Goal: Task Accomplishment & Management: Use online tool/utility

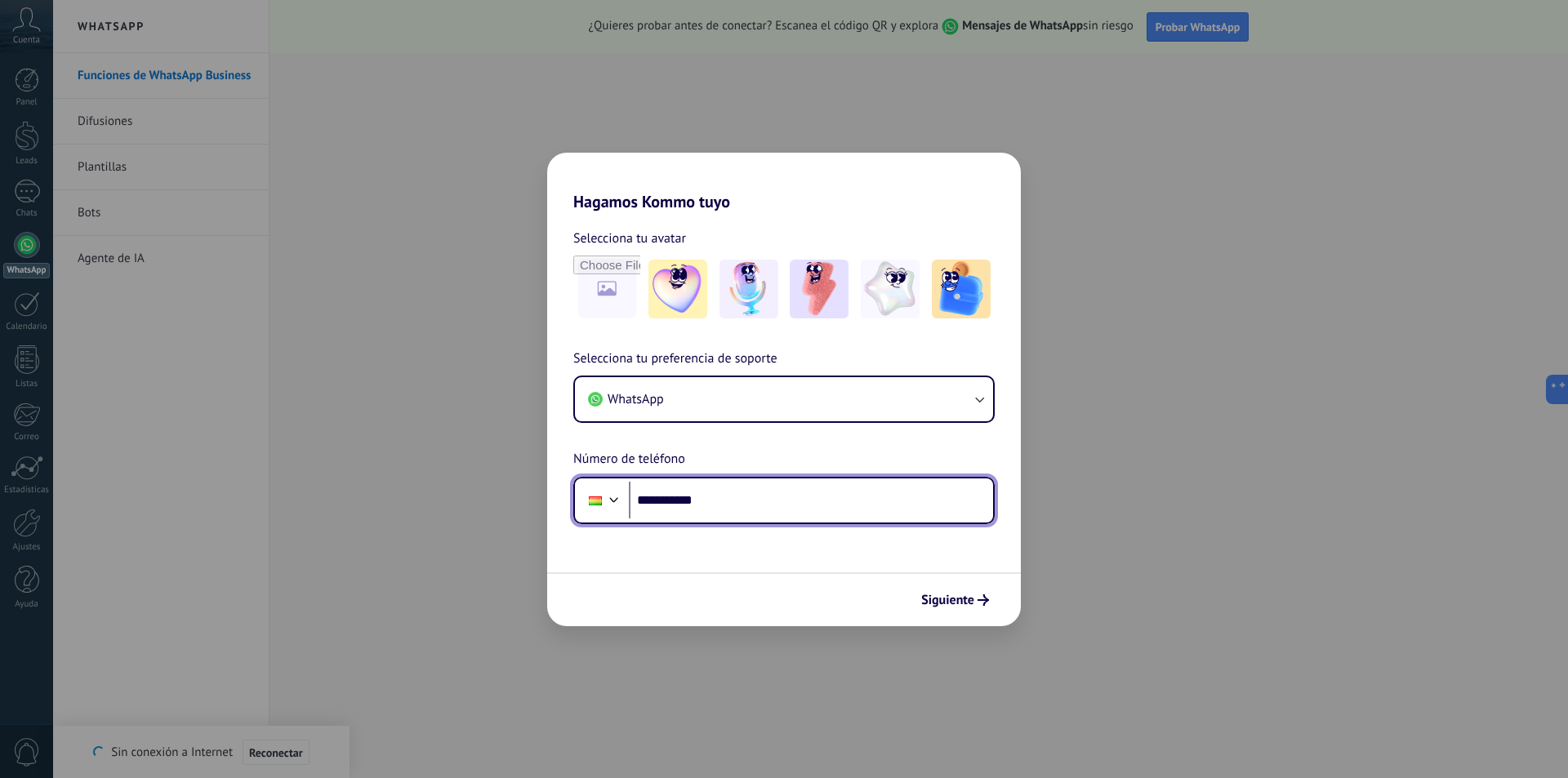
drag, startPoint x: 714, startPoint y: 504, endPoint x: 605, endPoint y: 496, distance: 109.3
click at [602, 496] on div "**********" at bounding box center [784, 501] width 421 height 48
click at [602, 500] on div at bounding box center [595, 500] width 31 height 34
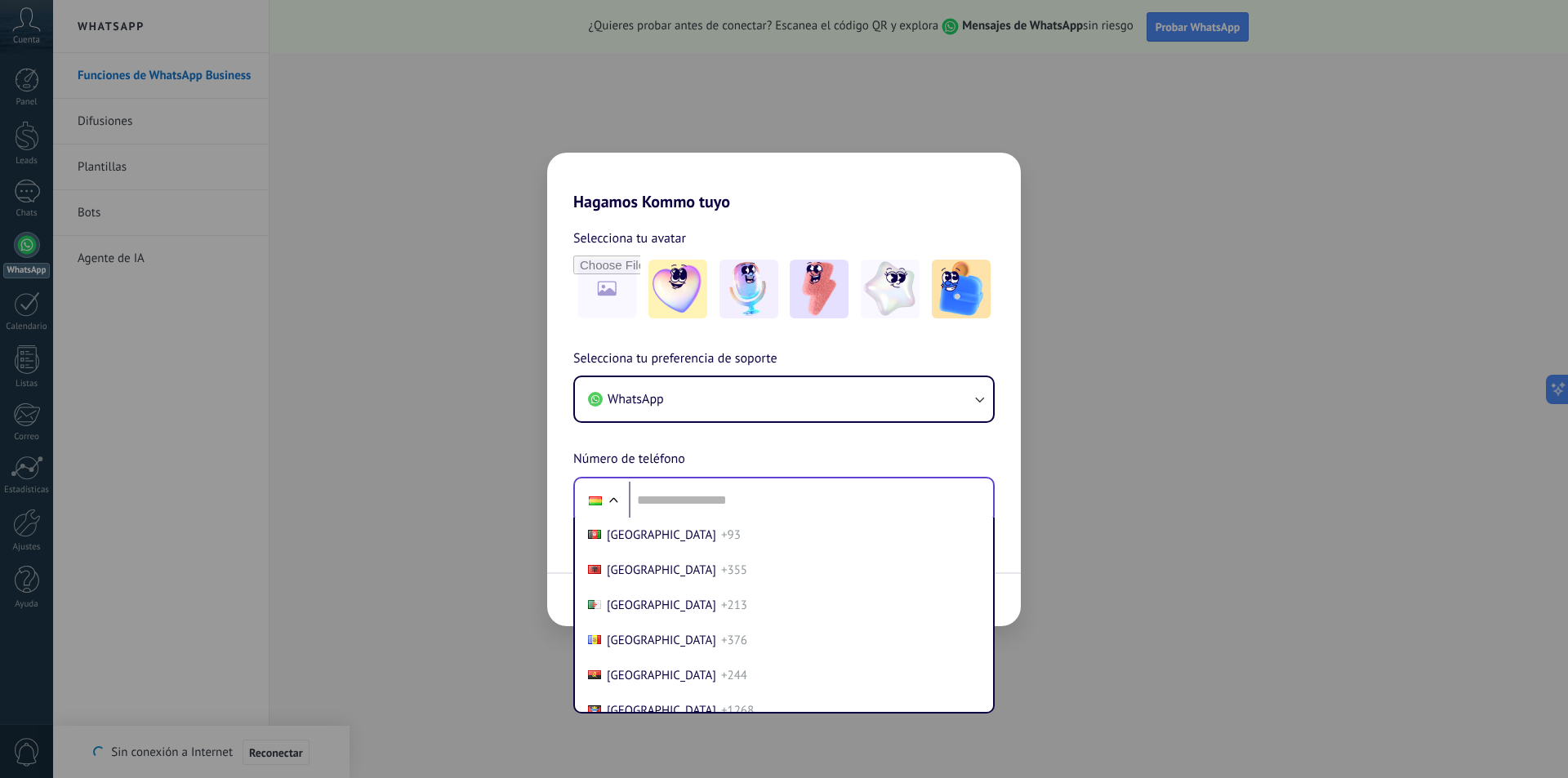
scroll to position [576, 0]
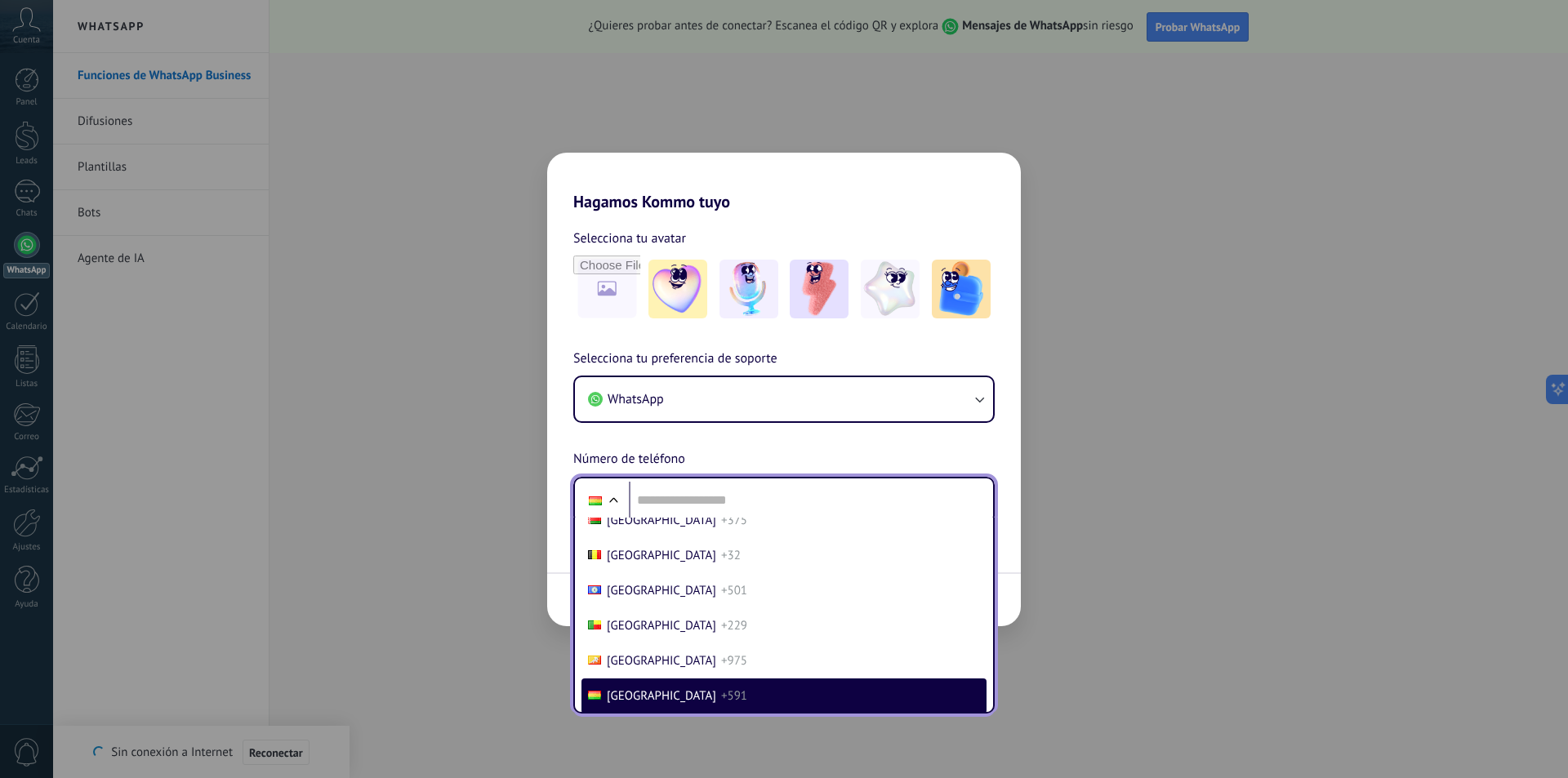
click at [685, 687] on li "[GEOGRAPHIC_DATA] +591" at bounding box center [783, 695] width 405 height 35
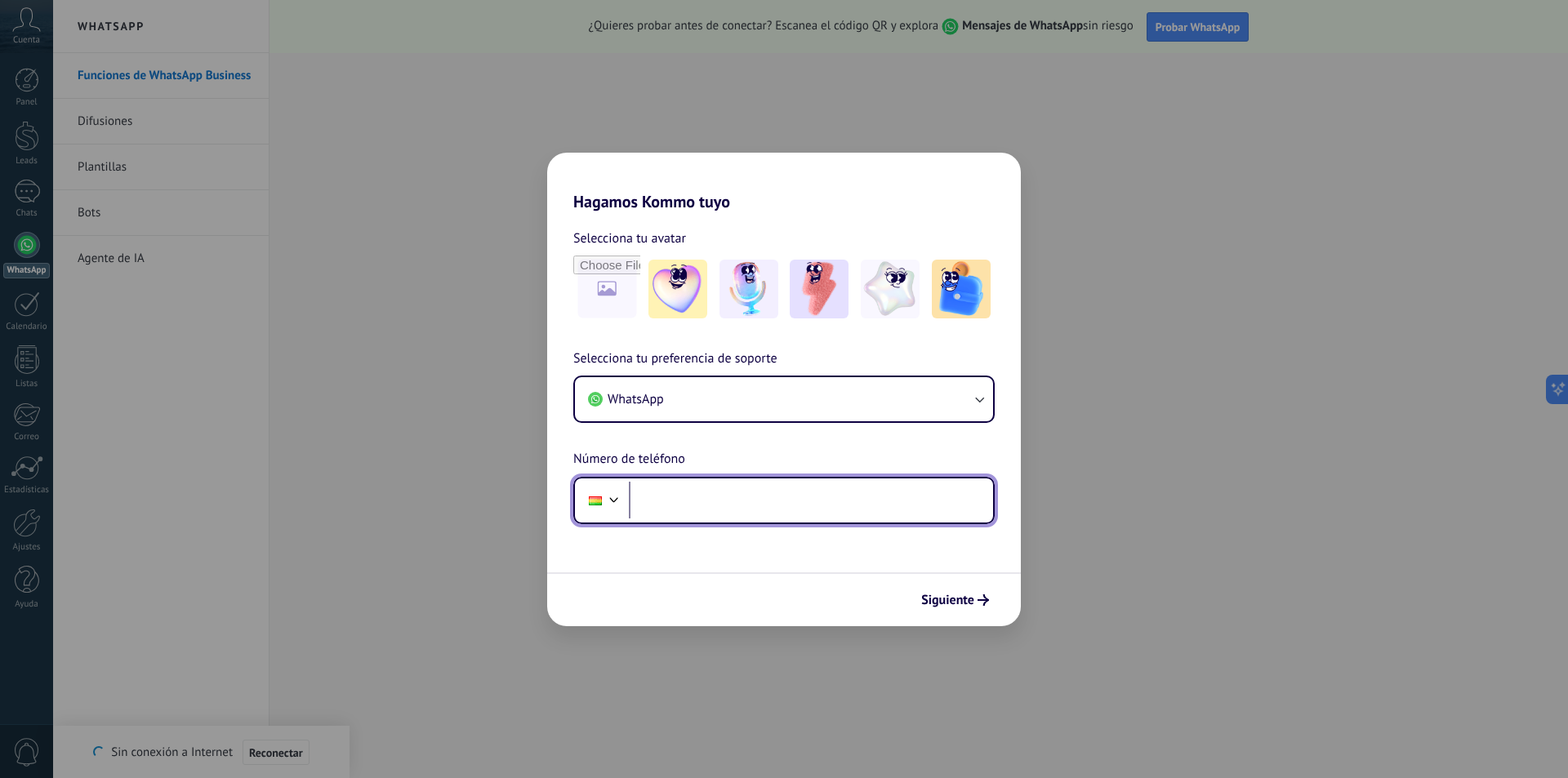
click at [726, 493] on input "tel" at bounding box center [810, 500] width 364 height 37
type input "**********"
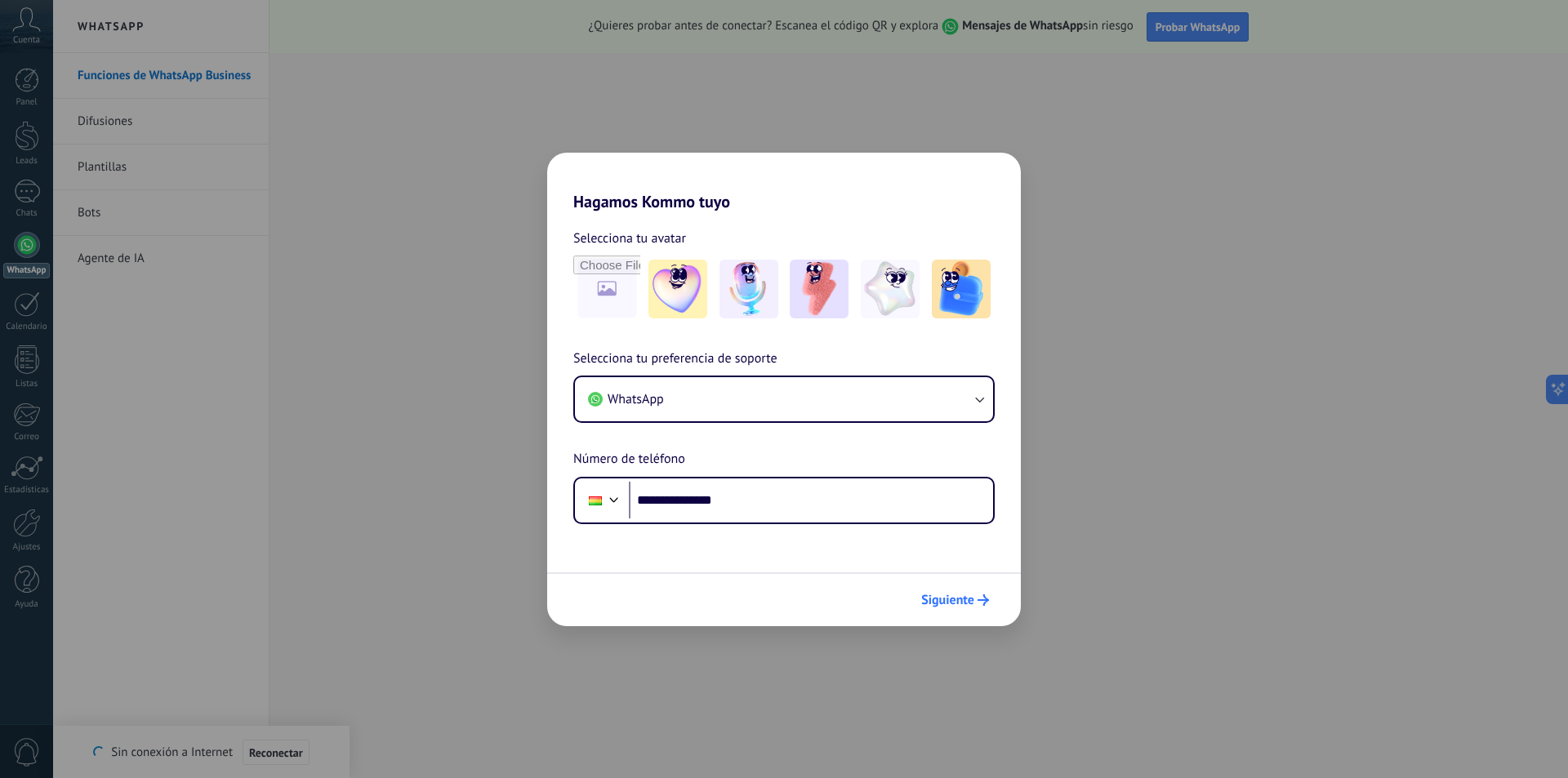
click at [946, 597] on span "Siguiente" at bounding box center [948, 600] width 53 height 11
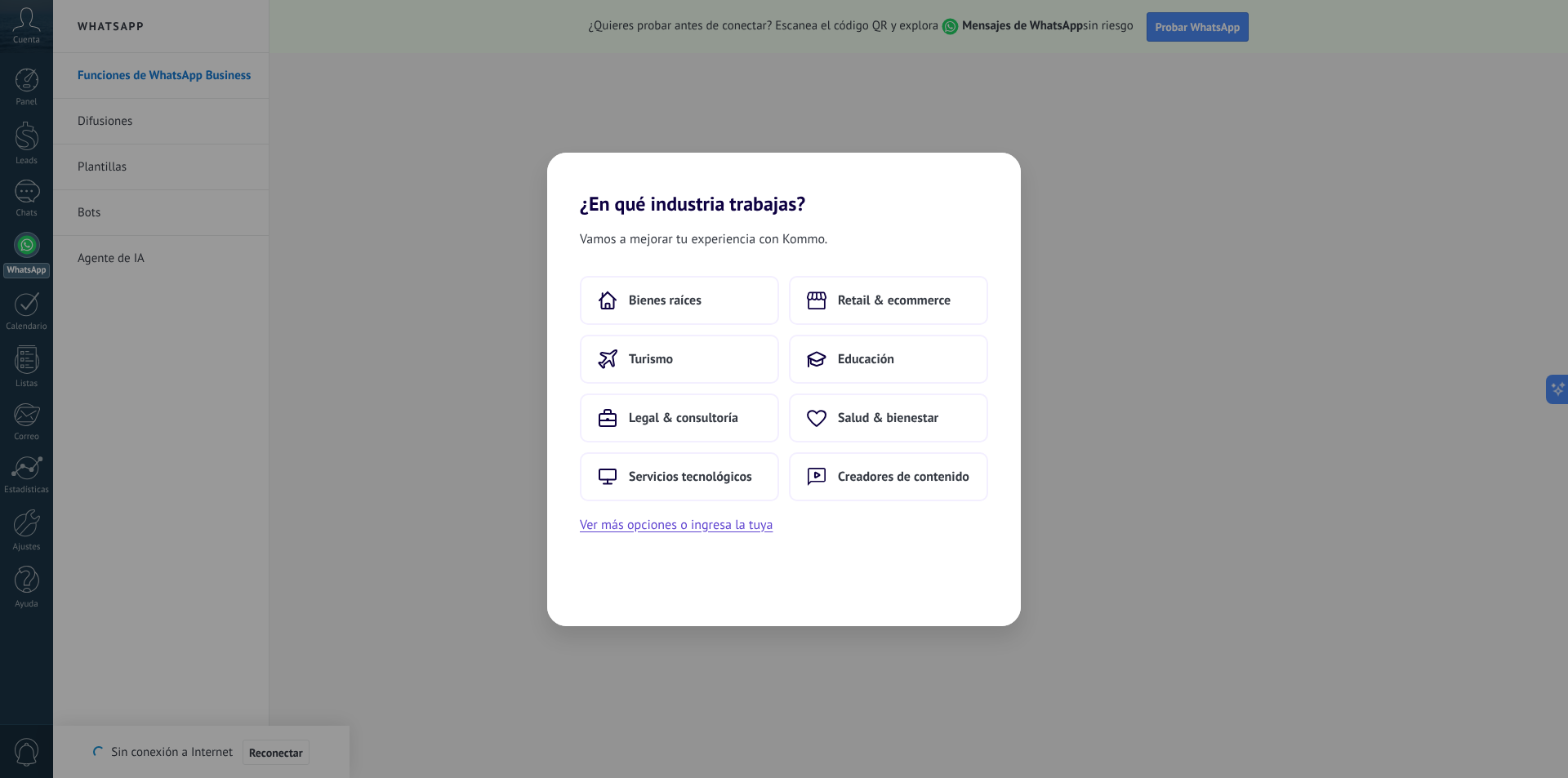
scroll to position [0, 0]
click at [887, 310] on button "Retail & ecommerce" at bounding box center [889, 300] width 199 height 49
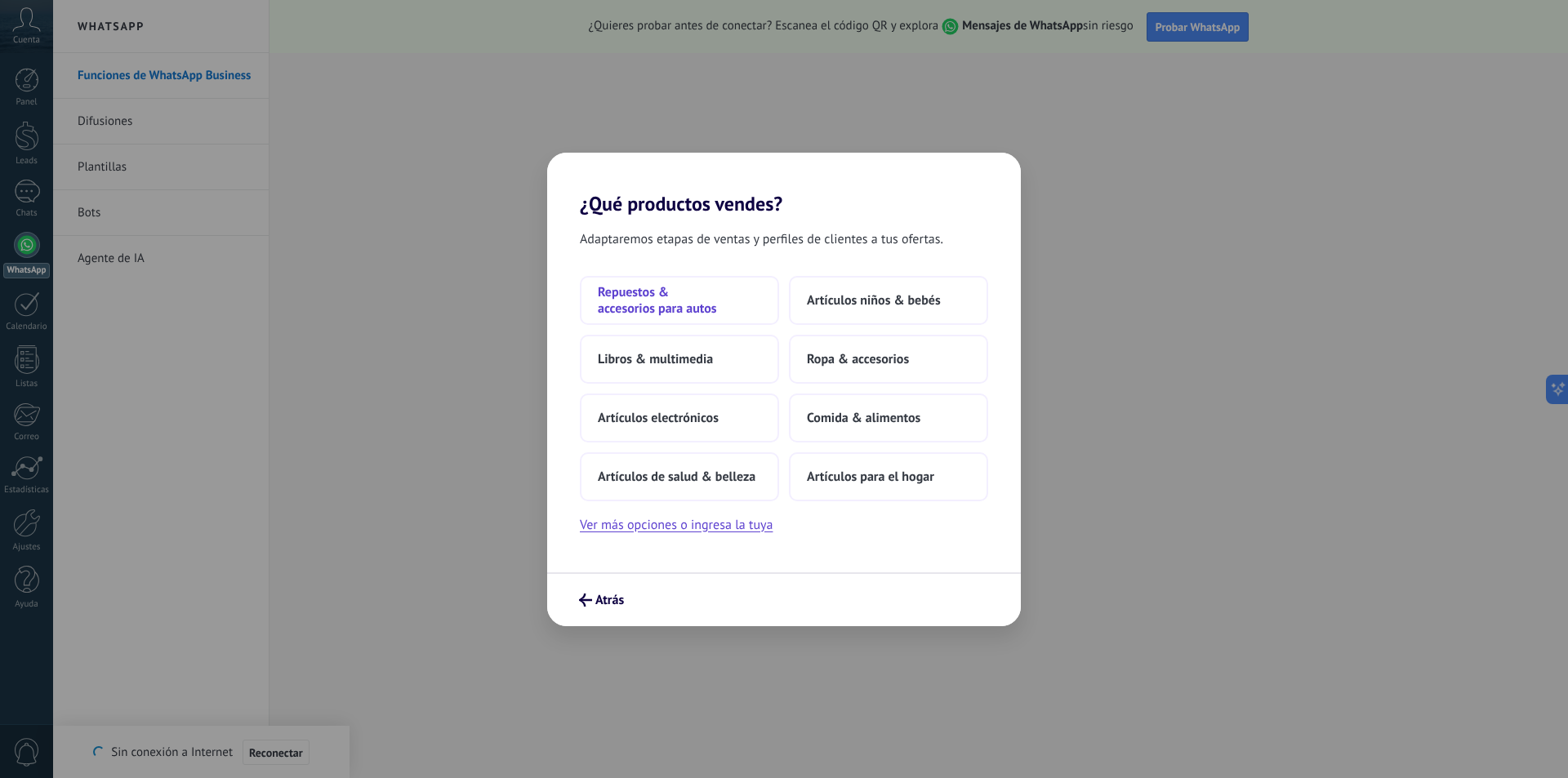
click at [688, 299] on span "Repuestos & accesorios para autos" at bounding box center [679, 300] width 164 height 32
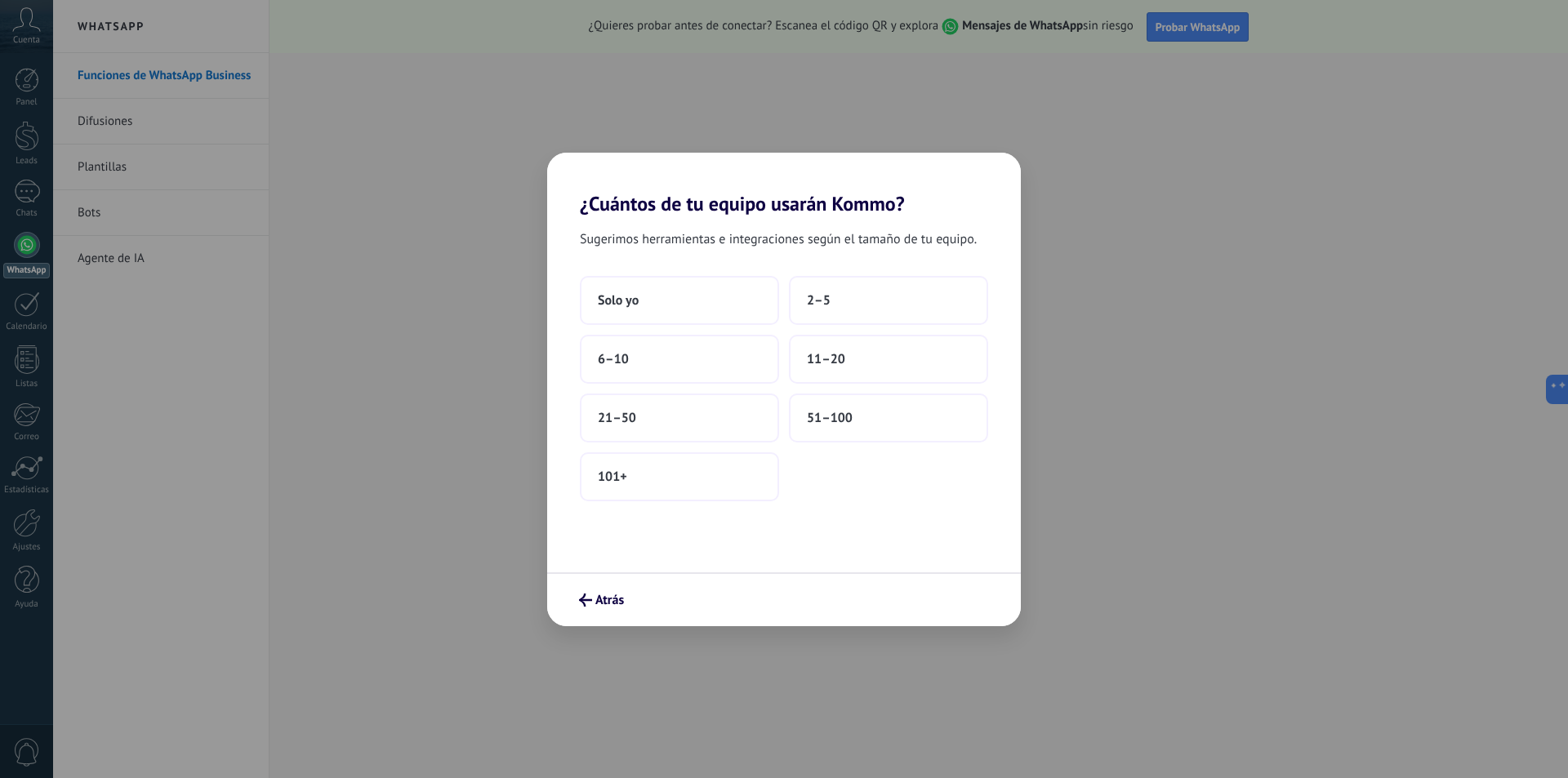
click at [688, 299] on button "Solo yo" at bounding box center [679, 300] width 199 height 49
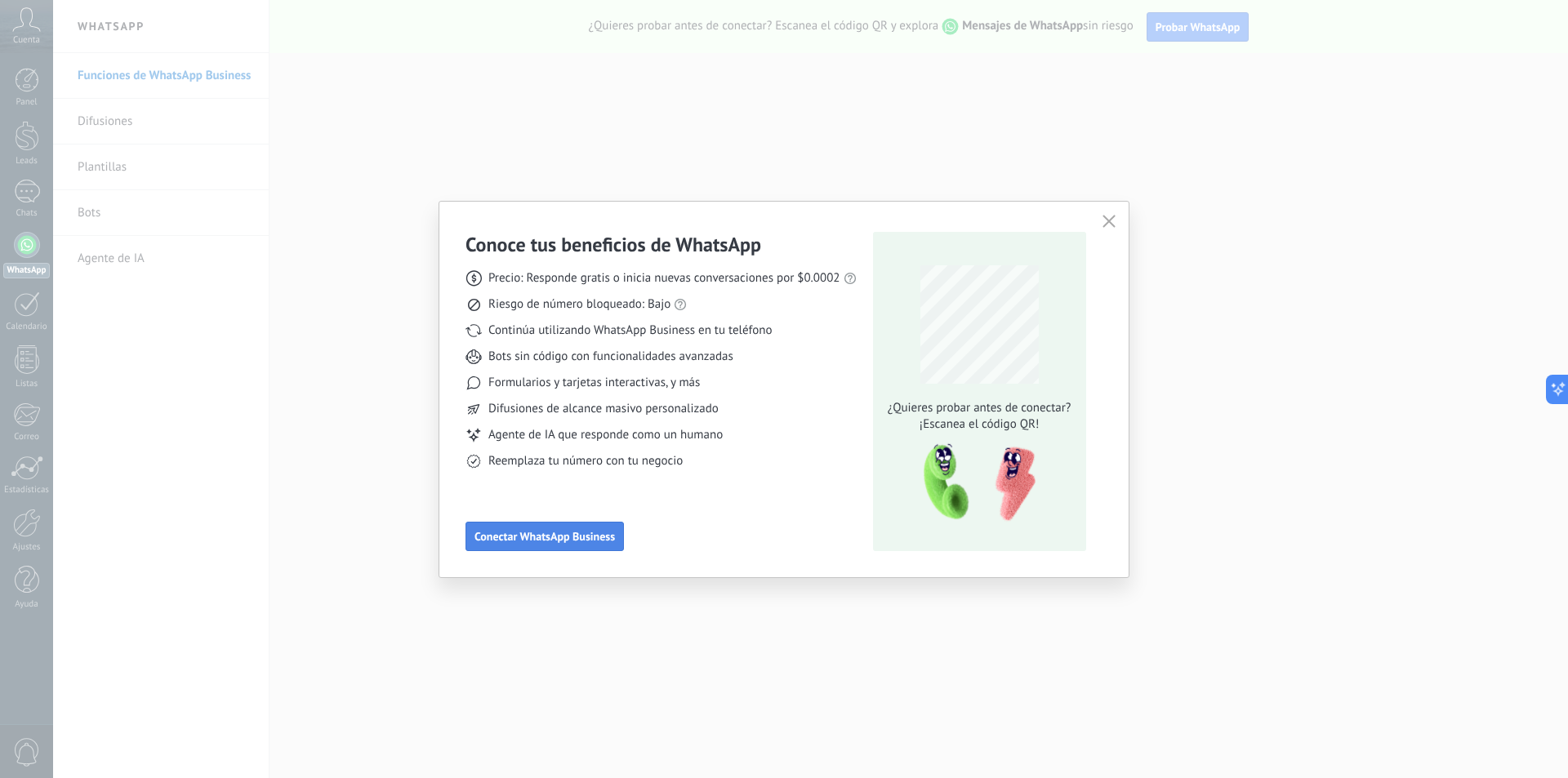
click at [581, 533] on span "Conectar WhatsApp Business" at bounding box center [545, 536] width 141 height 11
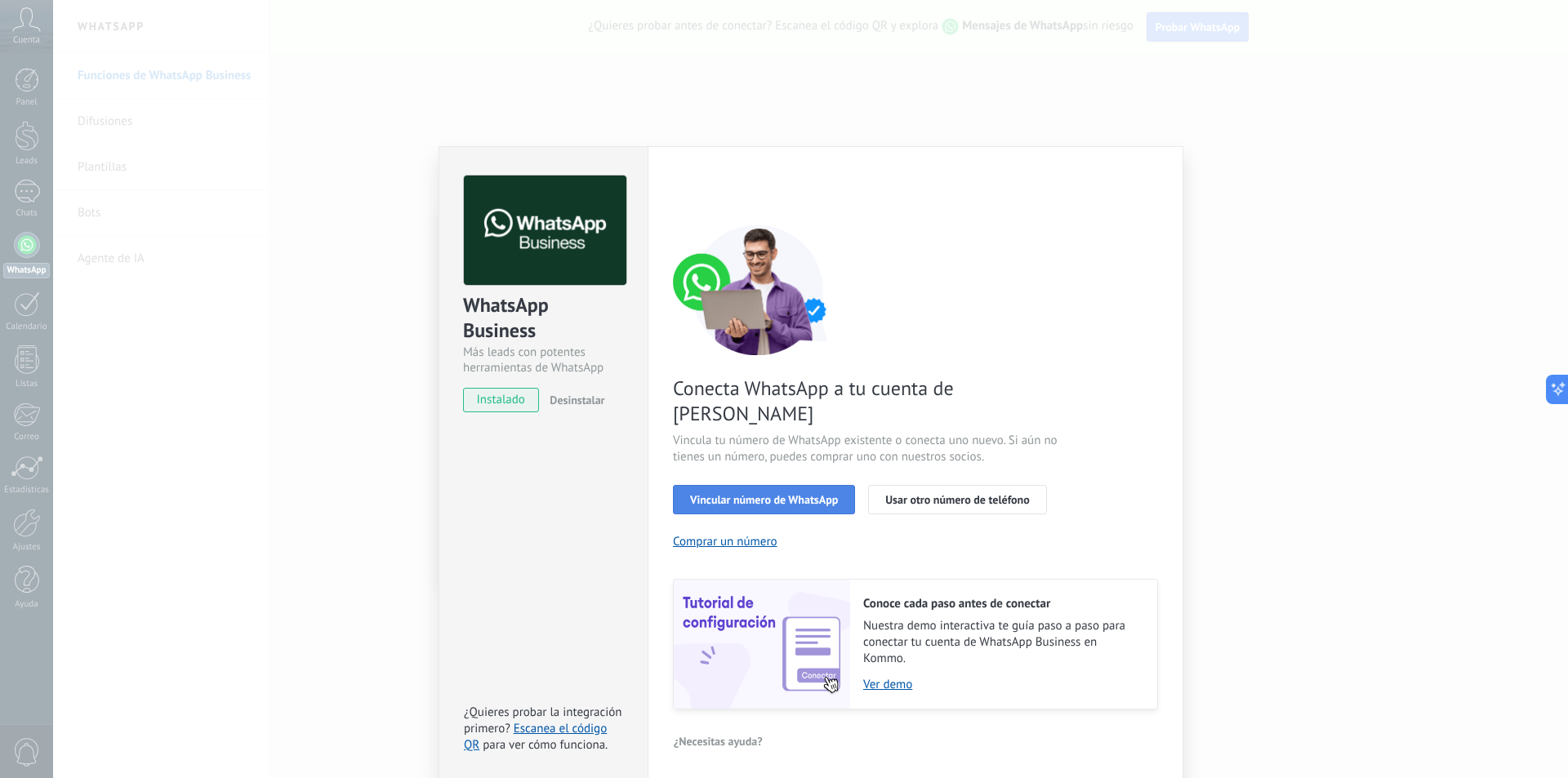
click at [792, 485] on button "Vincular número de WhatsApp" at bounding box center [764, 499] width 182 height 29
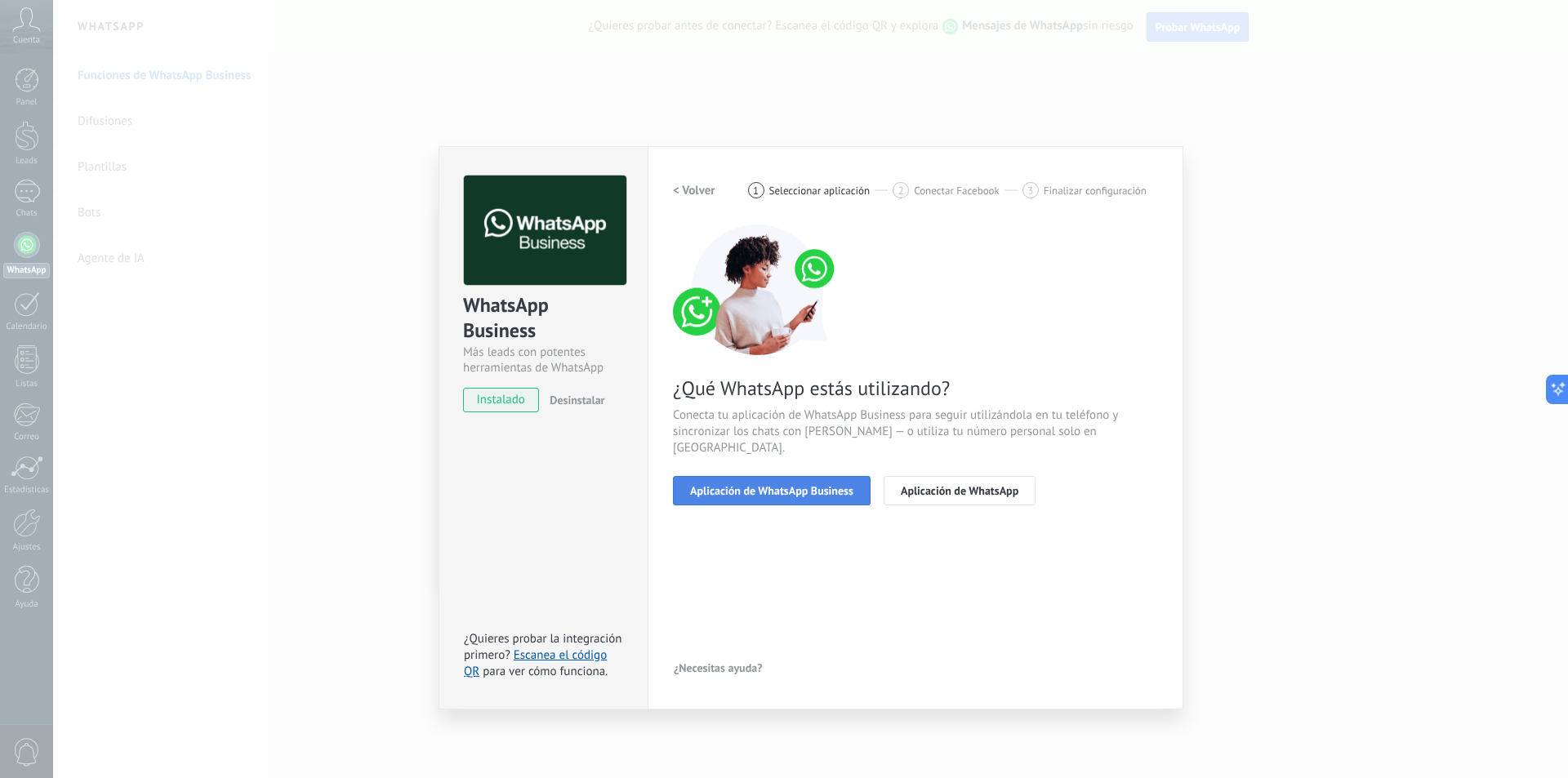
click at [843, 485] on span "Aplicación de WhatsApp Business" at bounding box center [772, 490] width 164 height 11
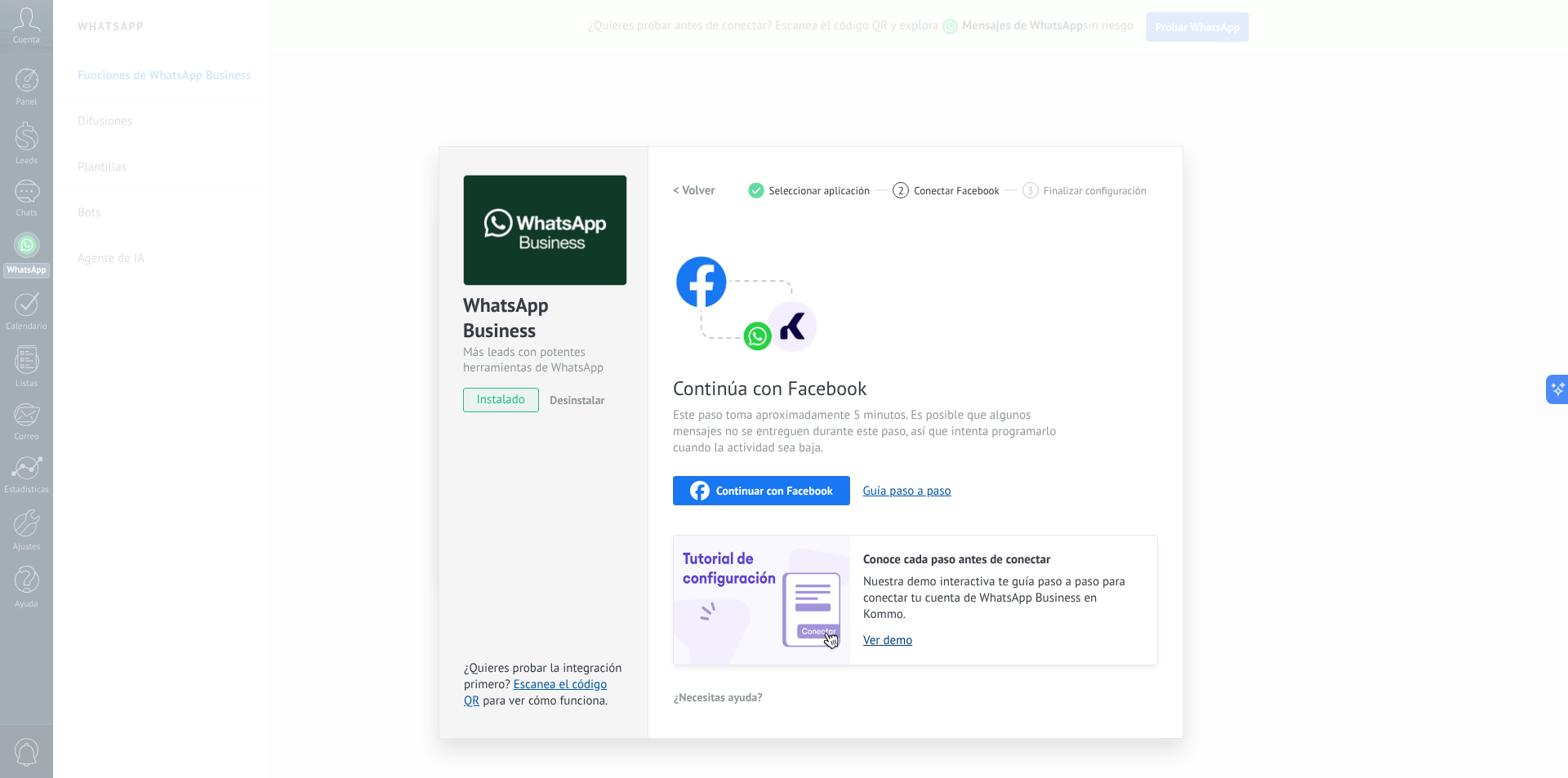
click at [899, 639] on link "Ver demo" at bounding box center [1002, 641] width 278 height 15
